Goal: Information Seeking & Learning: Learn about a topic

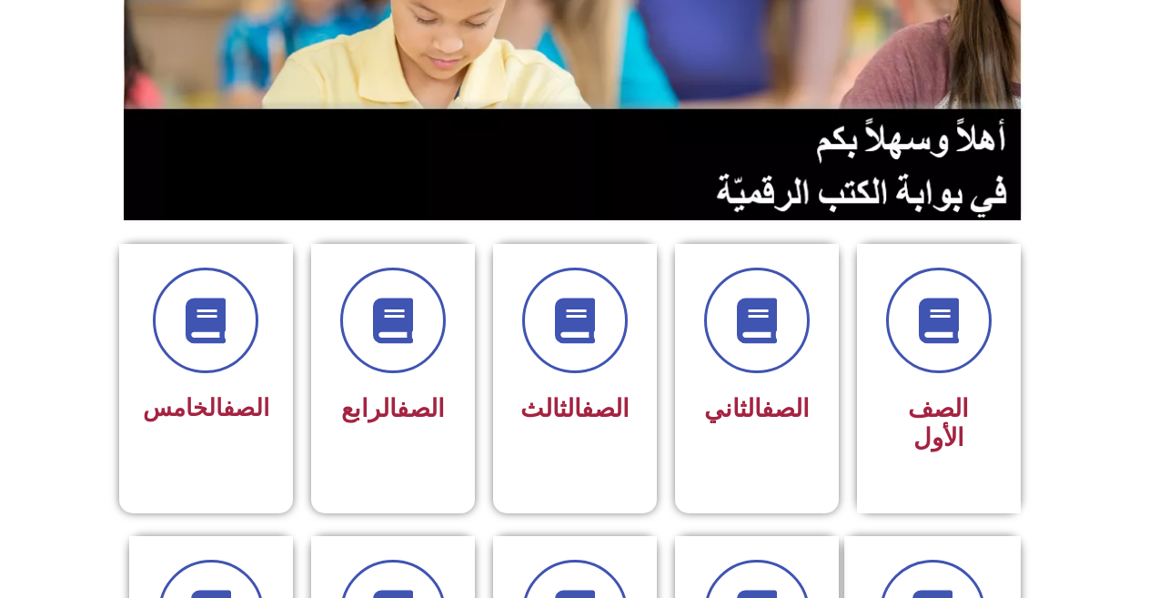
scroll to position [296, 0]
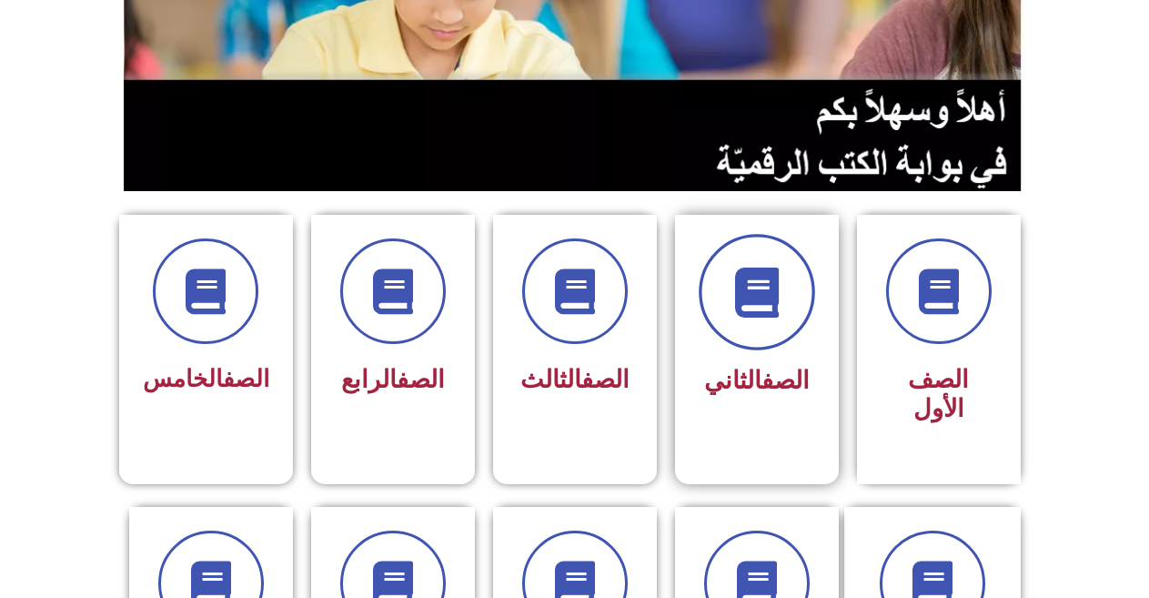
click at [754, 305] on icon at bounding box center [757, 293] width 50 height 50
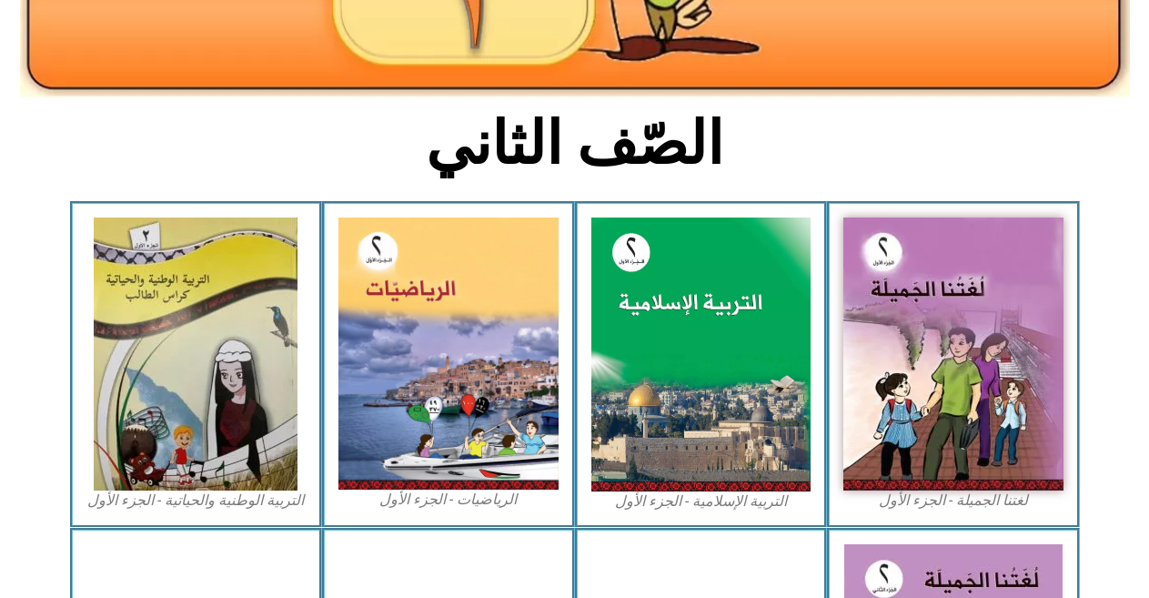
scroll to position [386, 0]
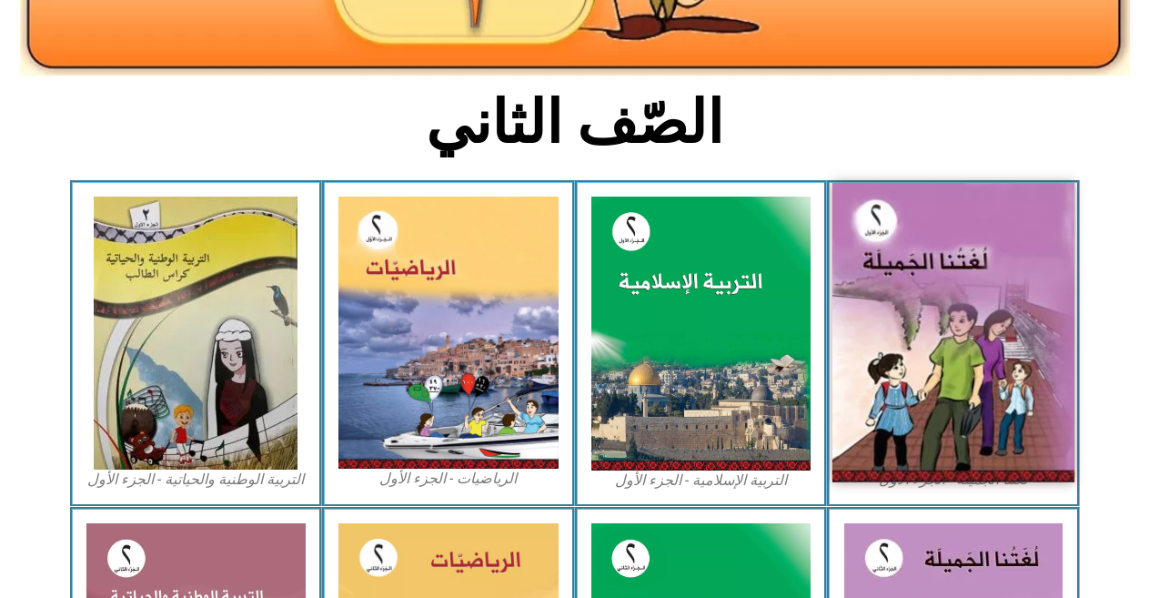
click at [937, 364] on img at bounding box center [954, 332] width 242 height 299
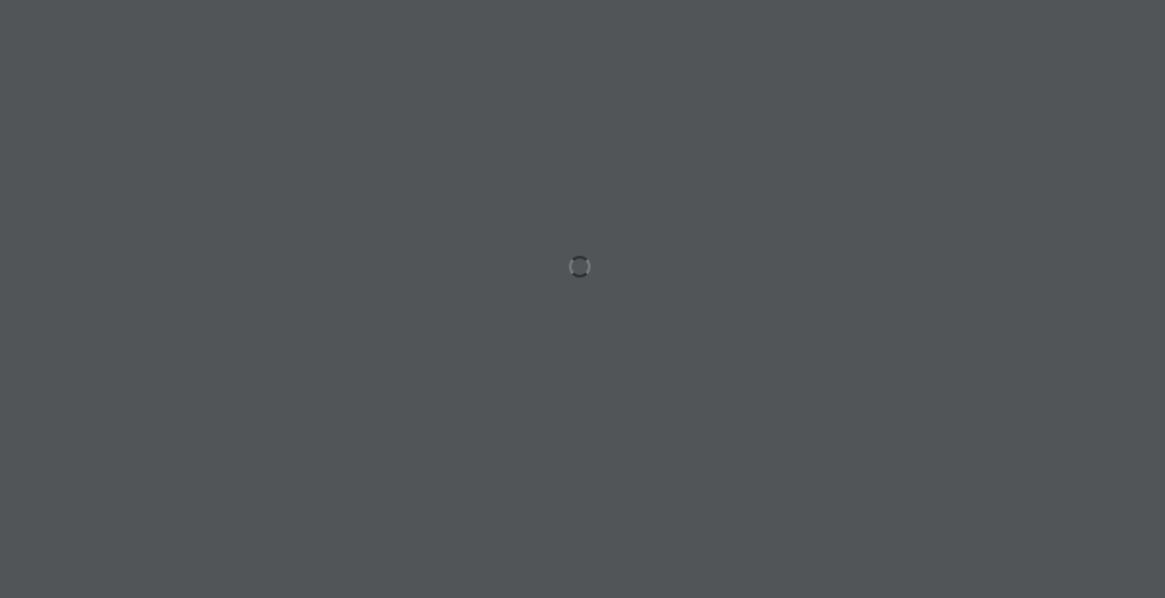
scroll to position [0, 50]
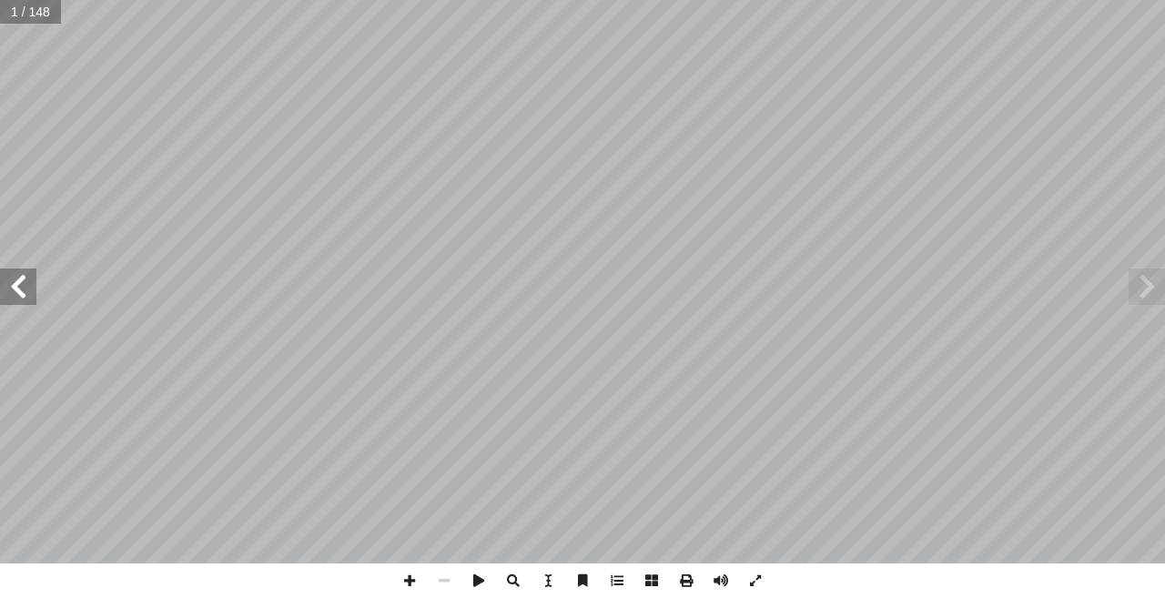
click at [11, 271] on span at bounding box center [18, 286] width 36 height 36
click at [17, 282] on span at bounding box center [18, 286] width 36 height 36
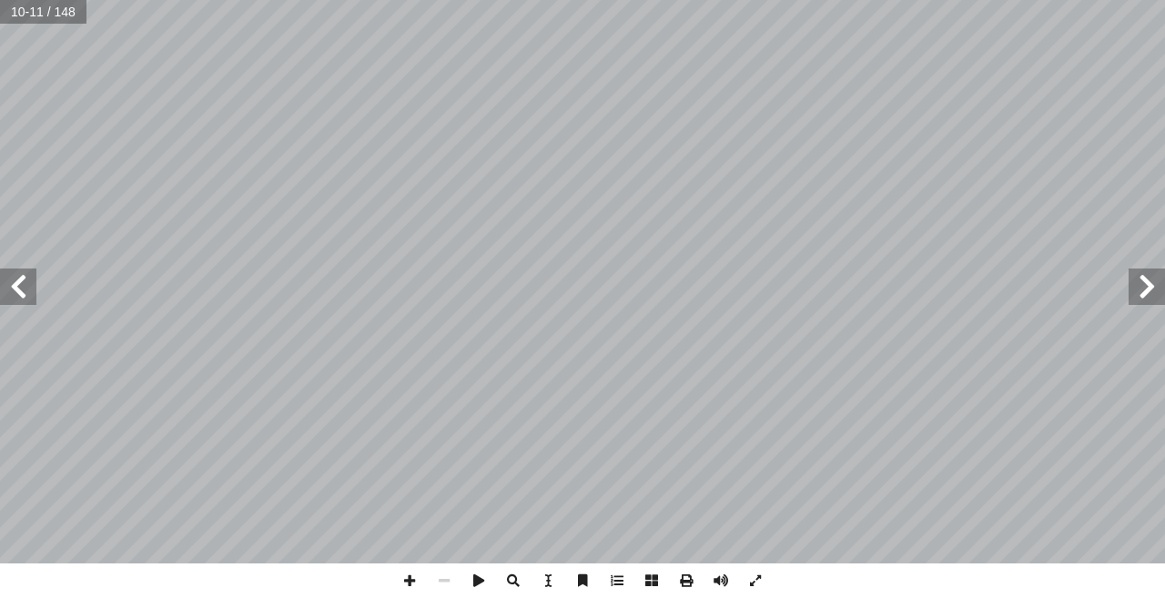
click at [17, 282] on span at bounding box center [18, 286] width 36 height 36
click at [1143, 290] on span at bounding box center [1146, 286] width 36 height 36
click at [1143, 310] on div "٦ ا: َ اه َ ن ْ ع َ م ِ ب ٍ ة َ م ِ ل َ ك � ل ُ ك ُ ل ِ ص َ ٢ ن ي. ِ خ � ا َ ل …" at bounding box center [582, 281] width 1165 height 563
click at [20, 291] on span at bounding box center [18, 286] width 36 height 36
click at [0, 166] on html "الصفحة الرئيسية الصف الأول الصف الثاني الصف الثالث الصف الرابع الصف الخامس الصف…" at bounding box center [582, 83] width 1165 height 166
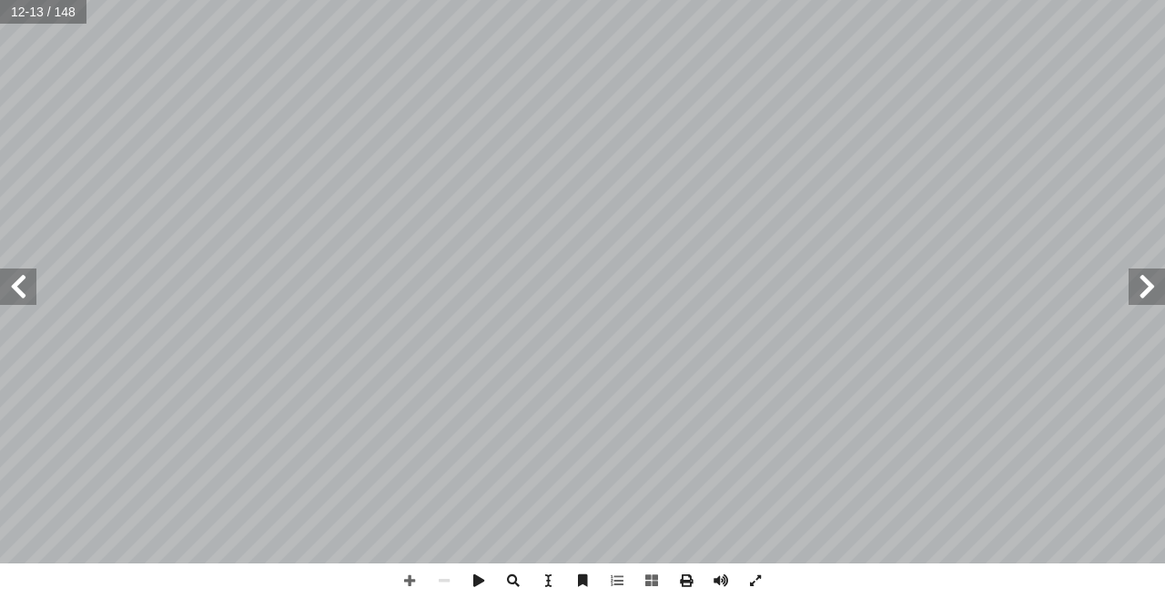
click at [563, 166] on html "الصفحة الرئيسية الصف الأول الصف الثاني الصف الثالث الصف الرابع الصف الخامس الصف…" at bounding box center [582, 83] width 1165 height 166
click at [17, 285] on span at bounding box center [18, 286] width 36 height 36
